Goal: Transaction & Acquisition: Obtain resource

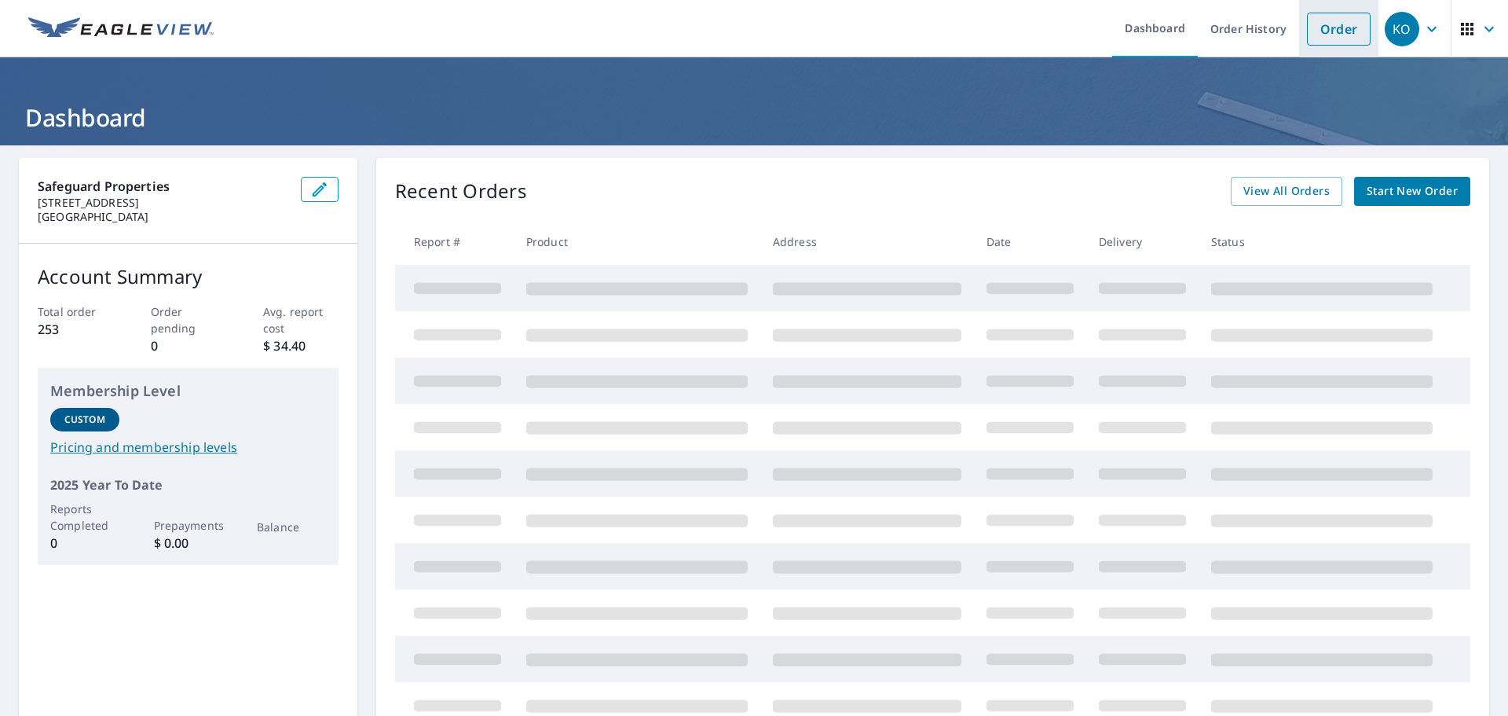
click at [1334, 37] on link "Order" at bounding box center [1339, 29] width 64 height 33
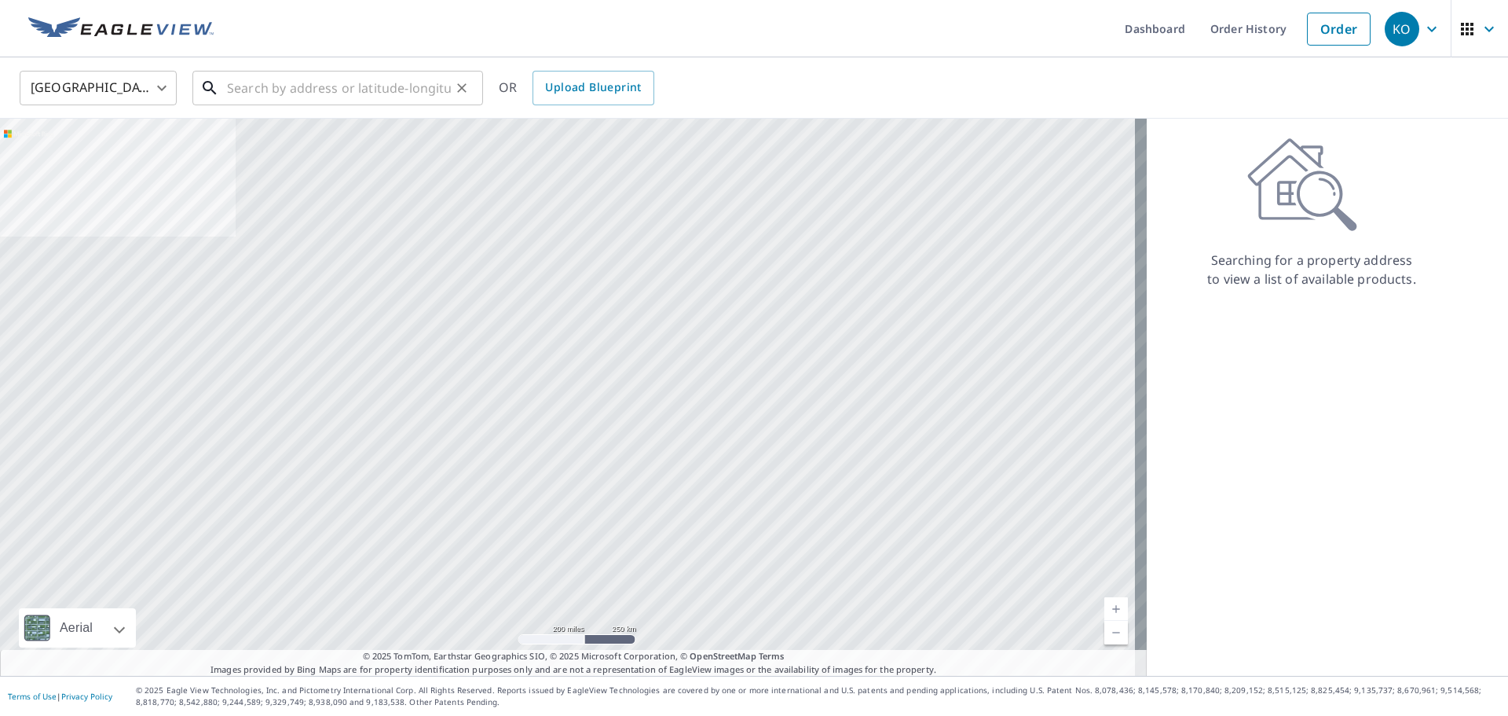
click at [251, 92] on input "text" at bounding box center [339, 88] width 224 height 44
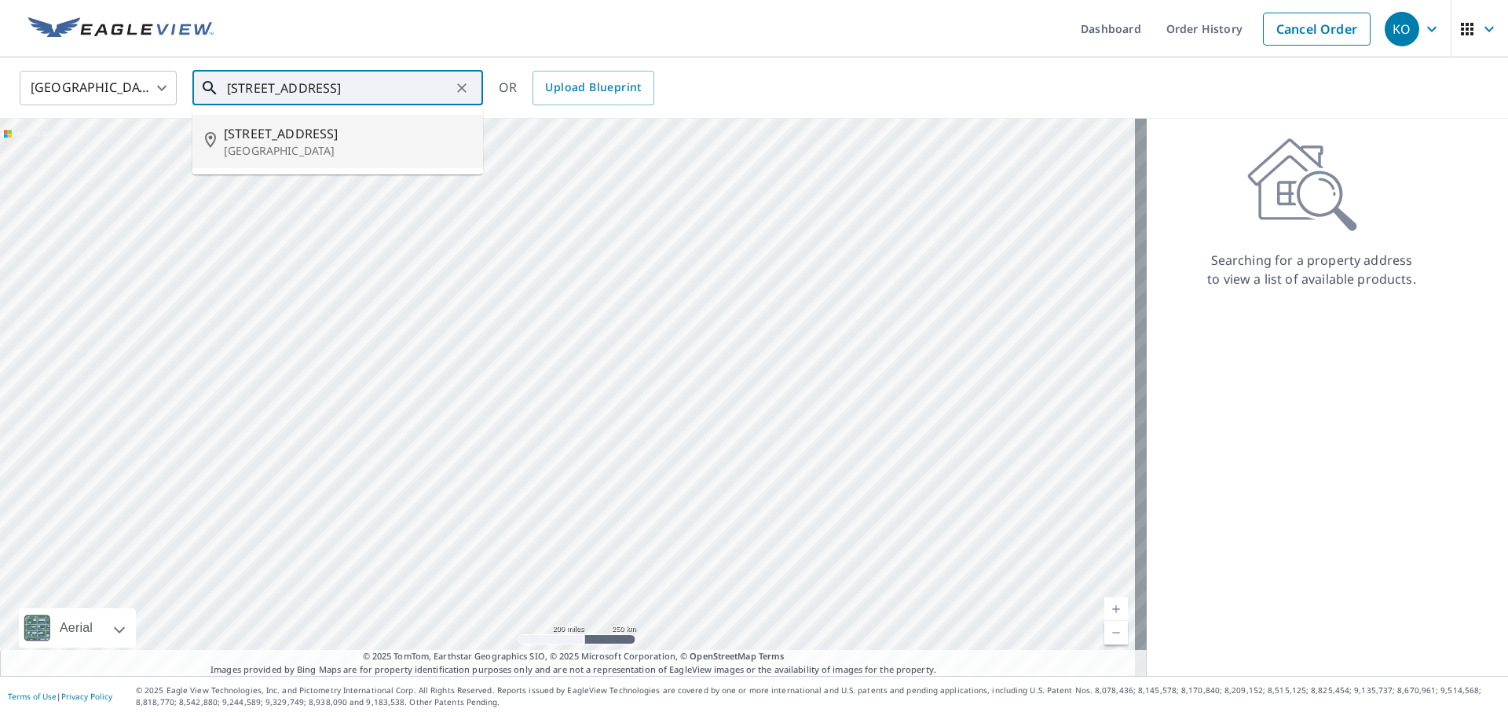
click at [252, 144] on p "[GEOGRAPHIC_DATA]" at bounding box center [347, 151] width 247 height 16
type input "[STREET_ADDRESS]"
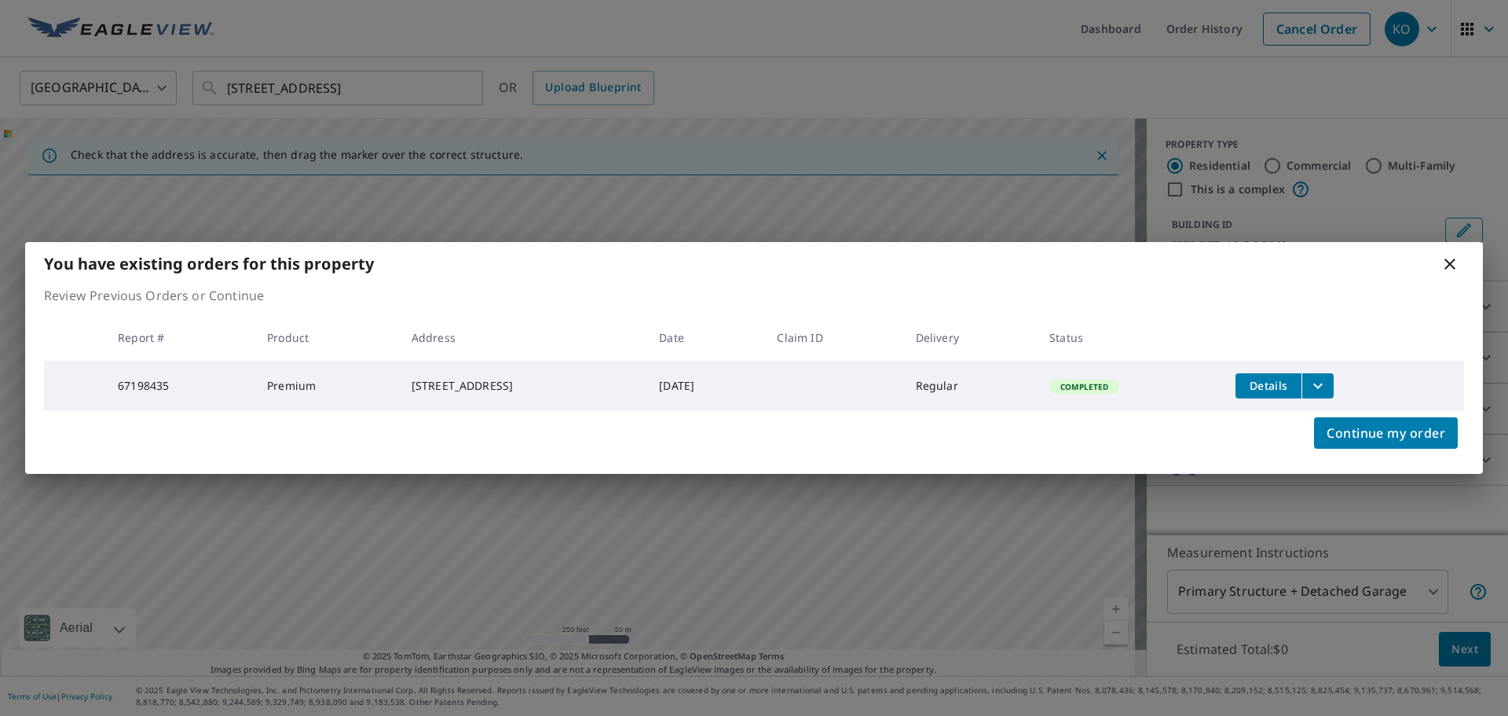
click at [1334, 388] on button "filesDropdownBtn-67198435" at bounding box center [1317, 385] width 32 height 25
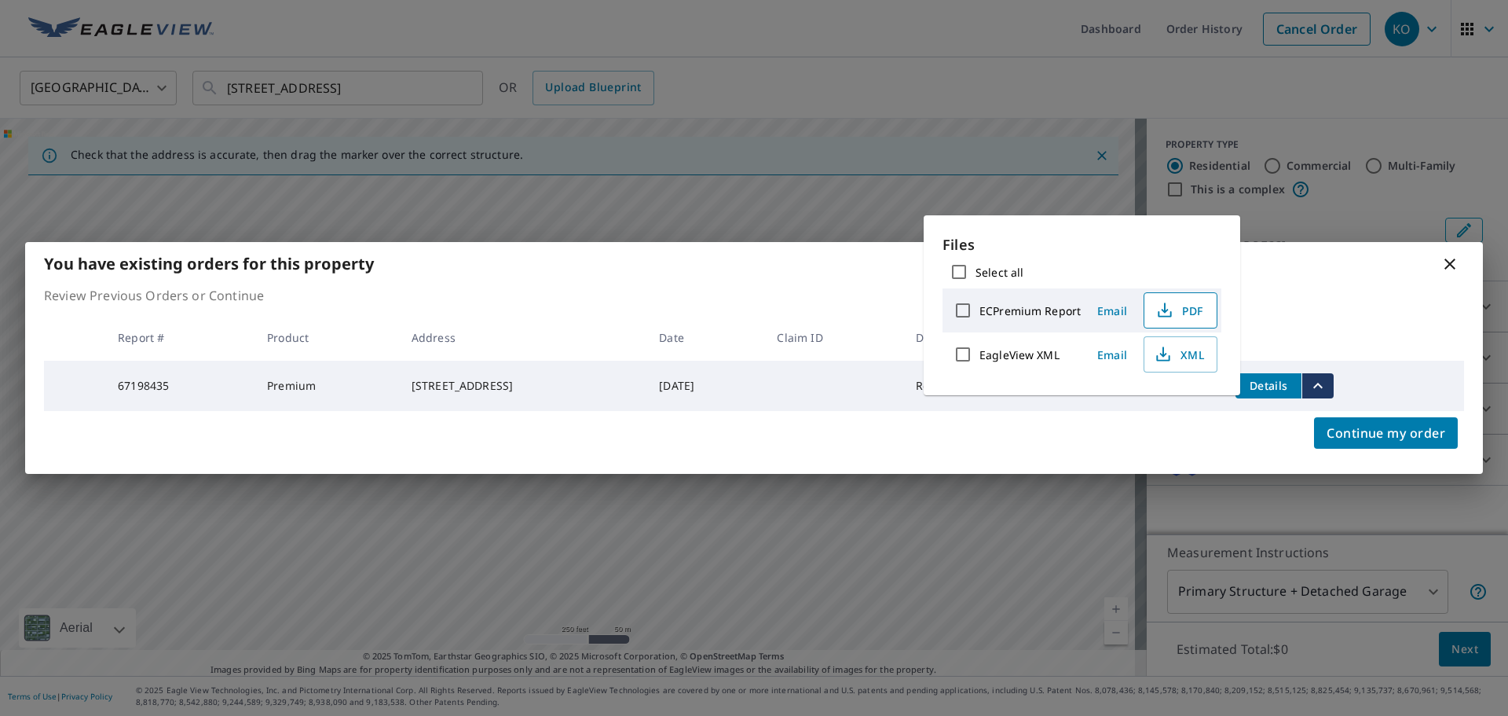
click at [1169, 306] on icon "button" at bounding box center [1164, 310] width 19 height 19
click at [1439, 254] on div "You have existing orders for this property" at bounding box center [754, 263] width 1458 height 43
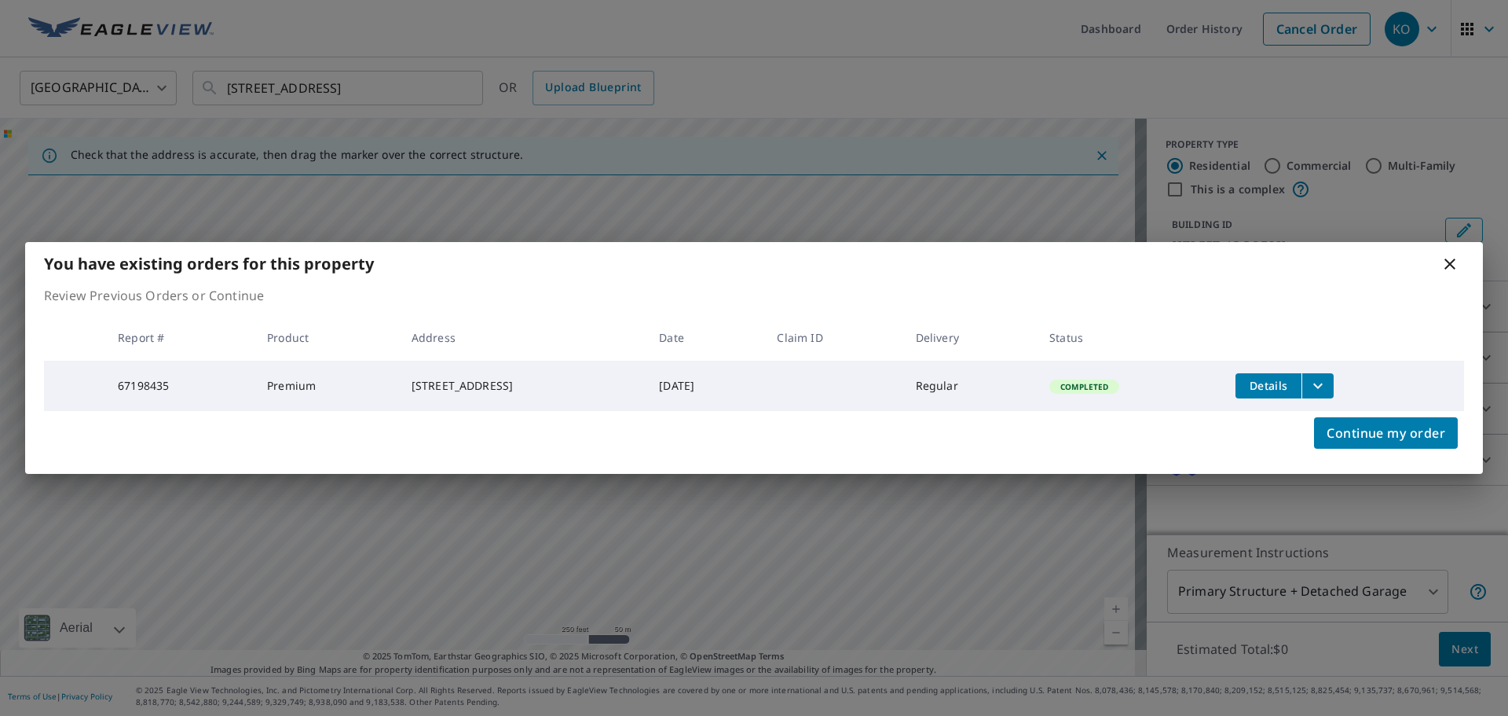
click at [1453, 265] on icon at bounding box center [1449, 263] width 19 height 19
